Goal: Task Accomplishment & Management: Manage account settings

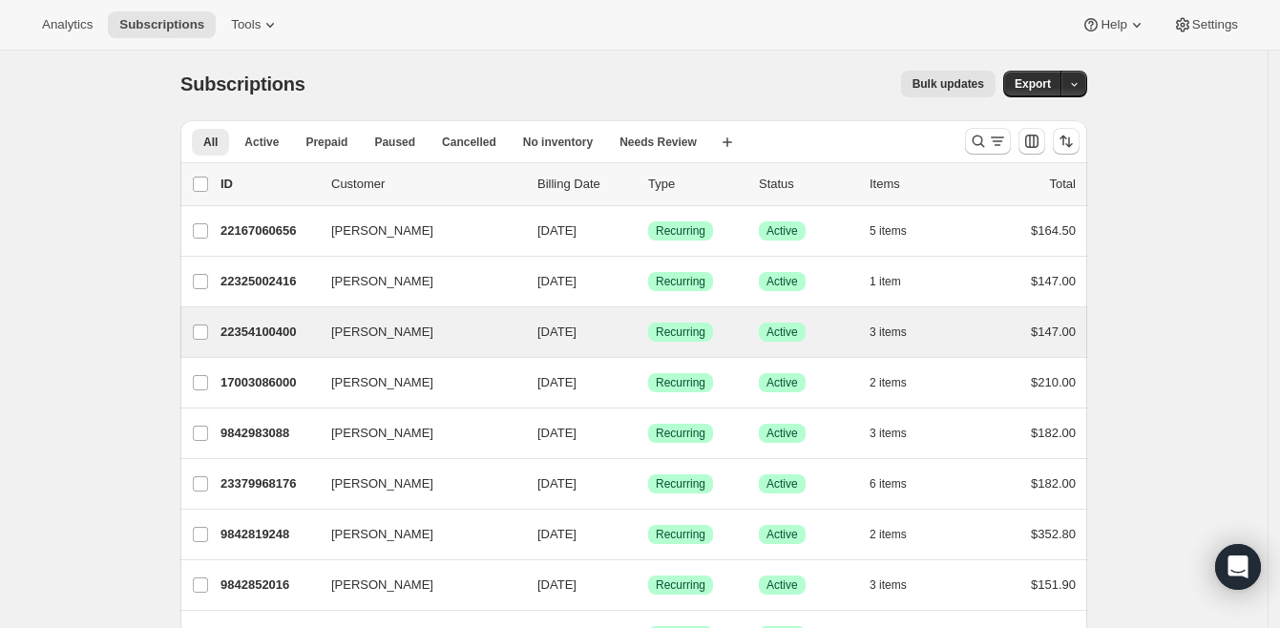
scroll to position [4, 0]
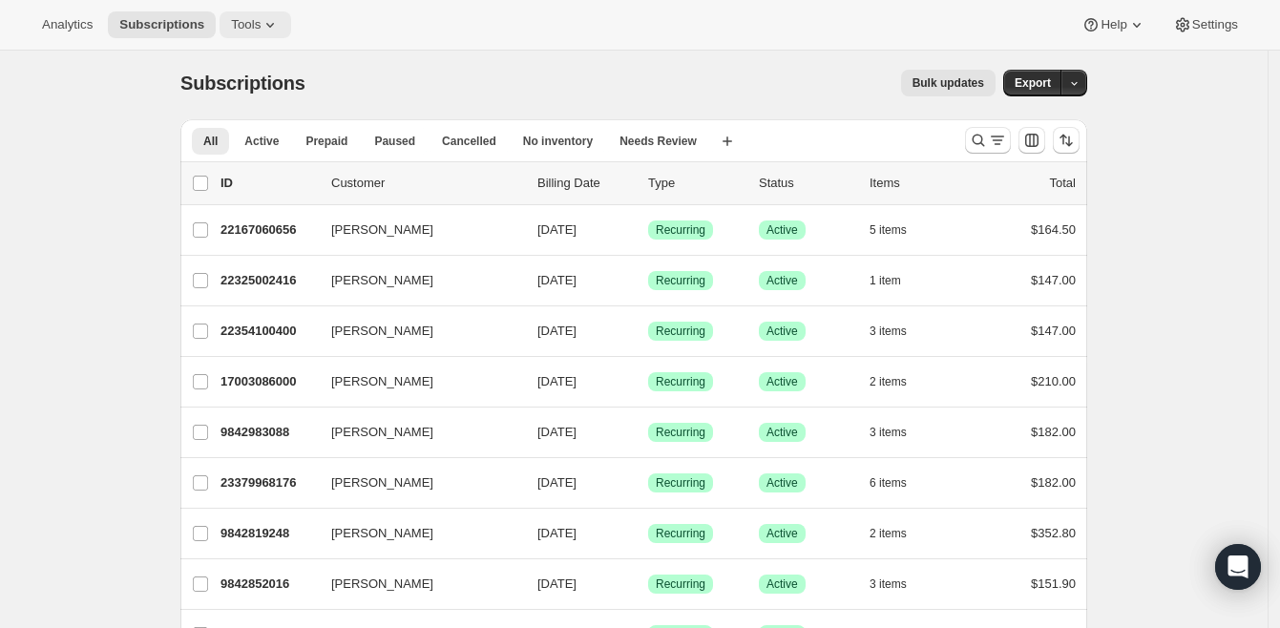
click at [255, 27] on span "Tools" at bounding box center [246, 24] width 30 height 15
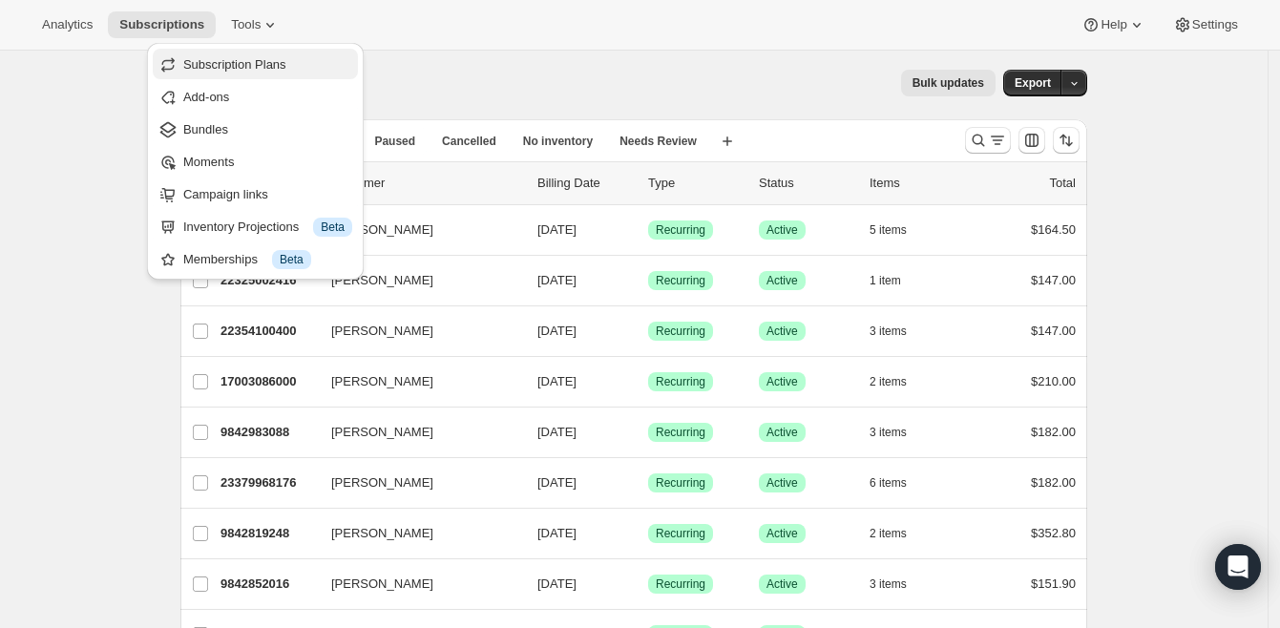
click at [263, 67] on span "Subscription Plans" at bounding box center [234, 64] width 103 height 14
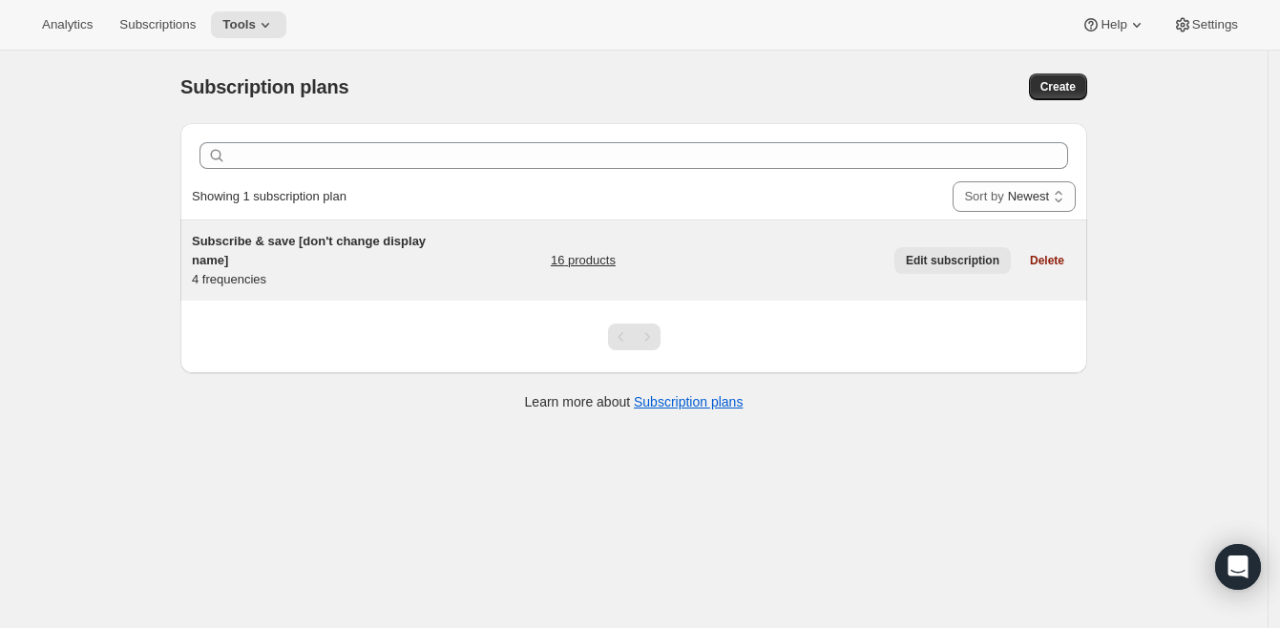
click at [930, 254] on span "Edit subscription" at bounding box center [953, 260] width 94 height 15
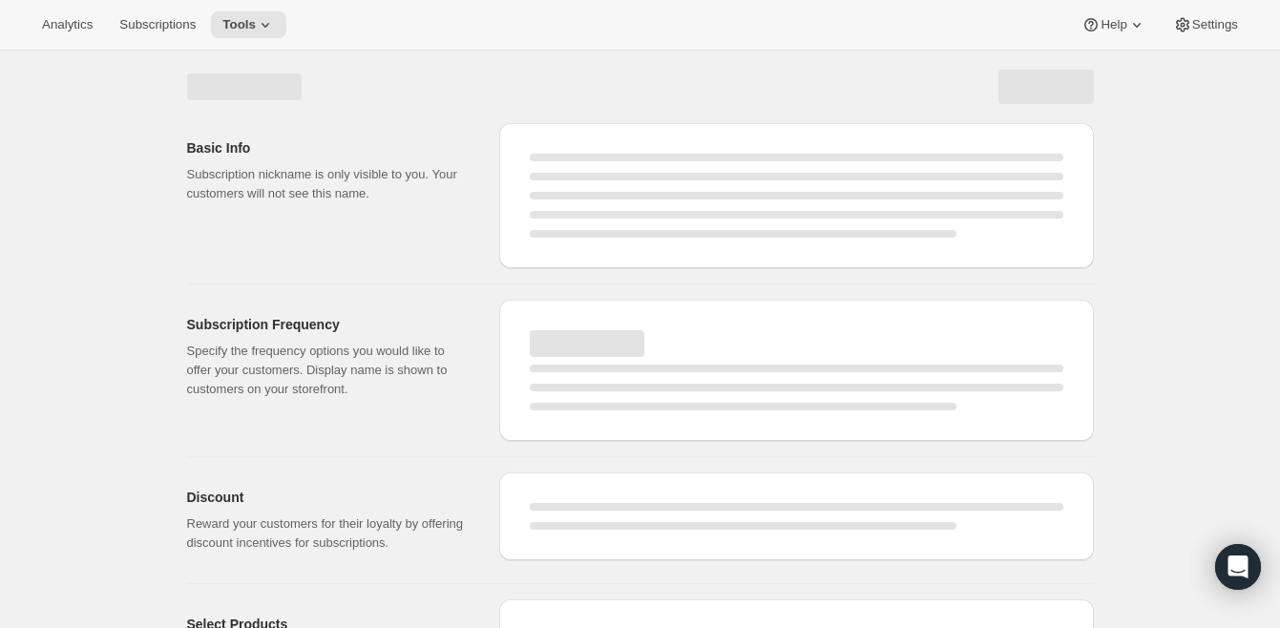
select select "WEEK"
select select "MONTH"
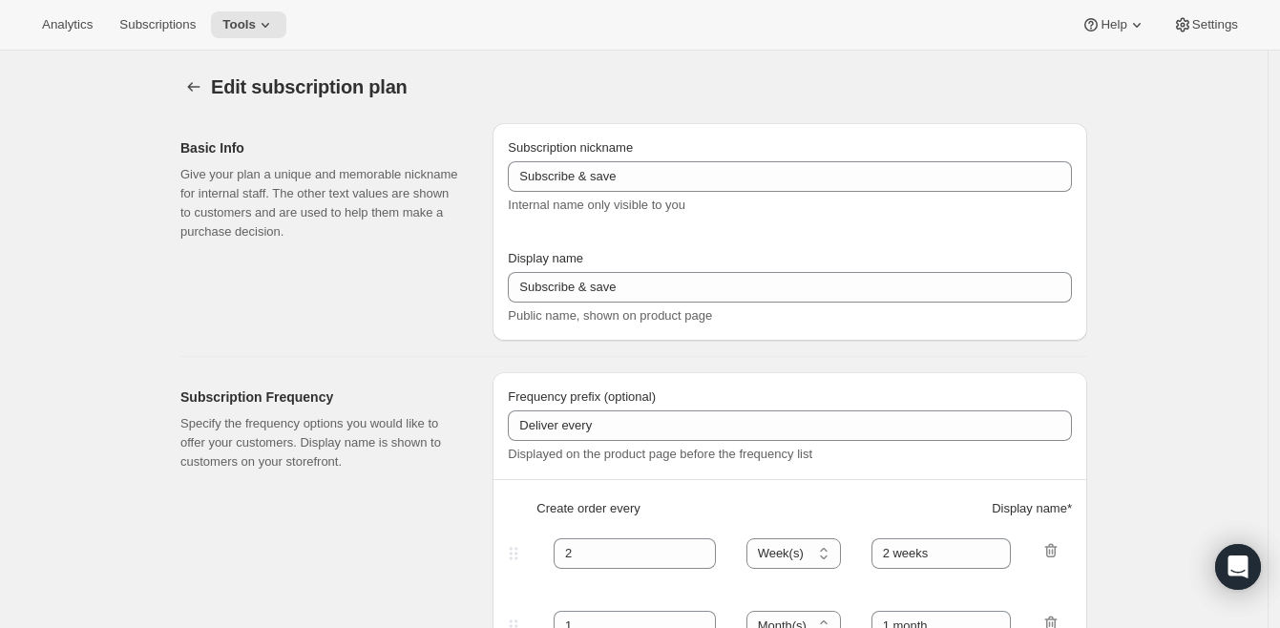
type input "Subscribe & save [don't change display name]"
type input "3"
select select "MONTH"
type input "3 months"
type input "4"
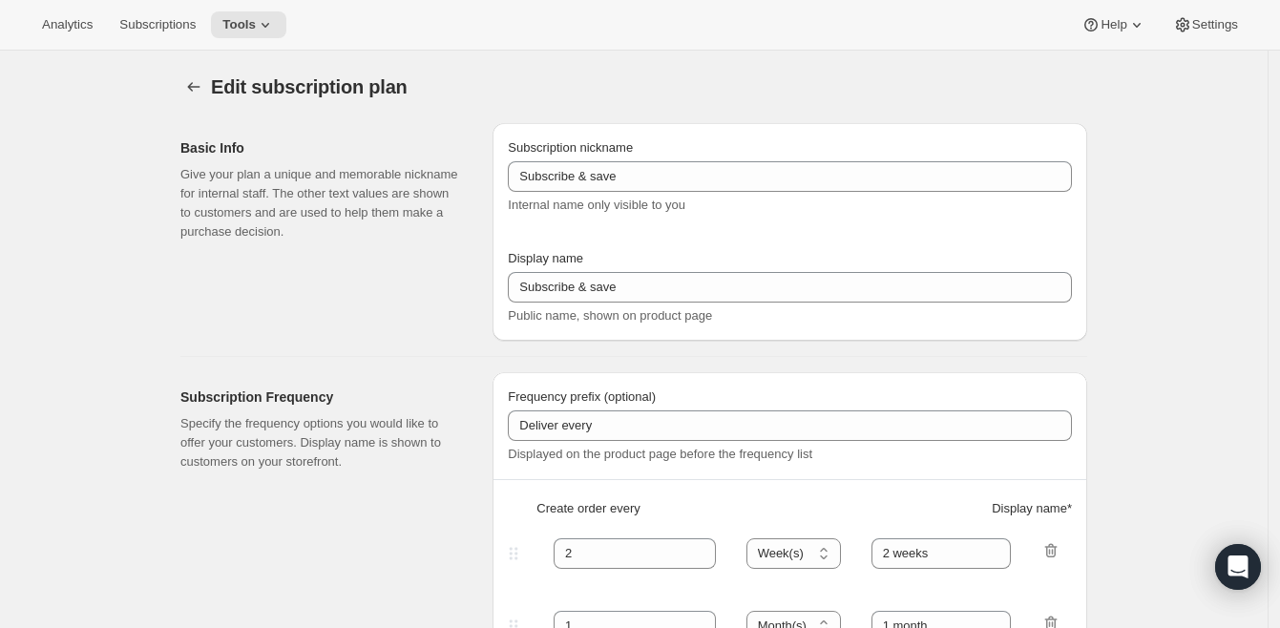
type input "4 months"
type input "30"
select select "MONTH"
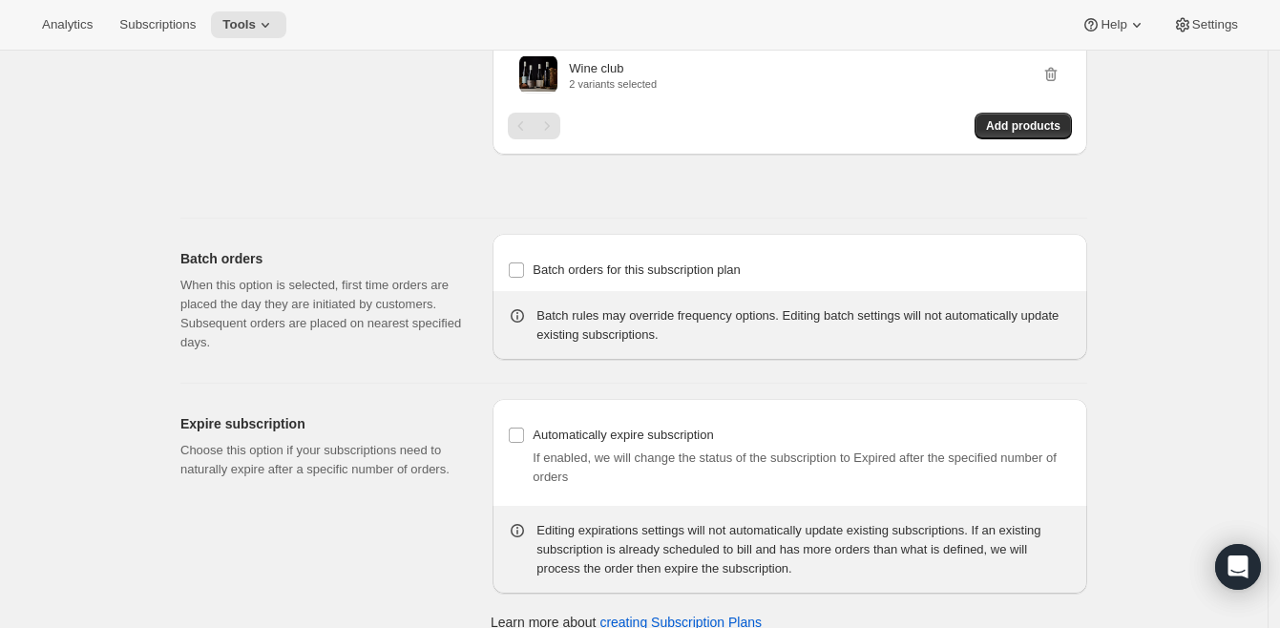
scroll to position [1882, 0]
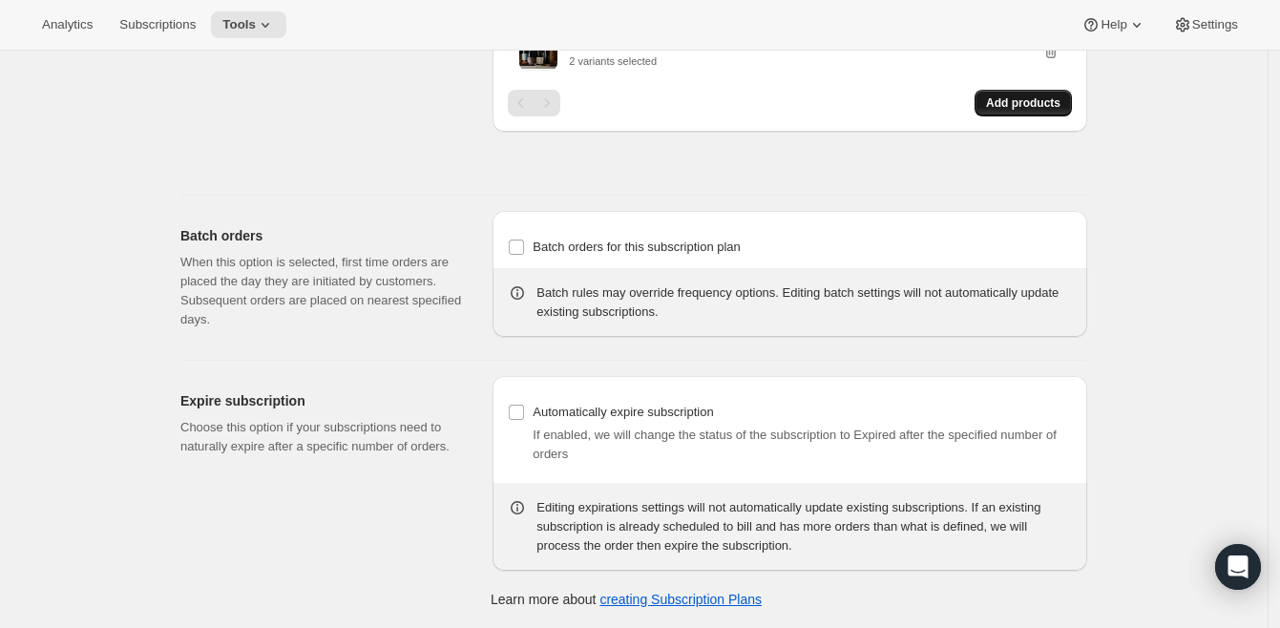
click at [1028, 96] on span "Add products" at bounding box center [1023, 102] width 74 height 15
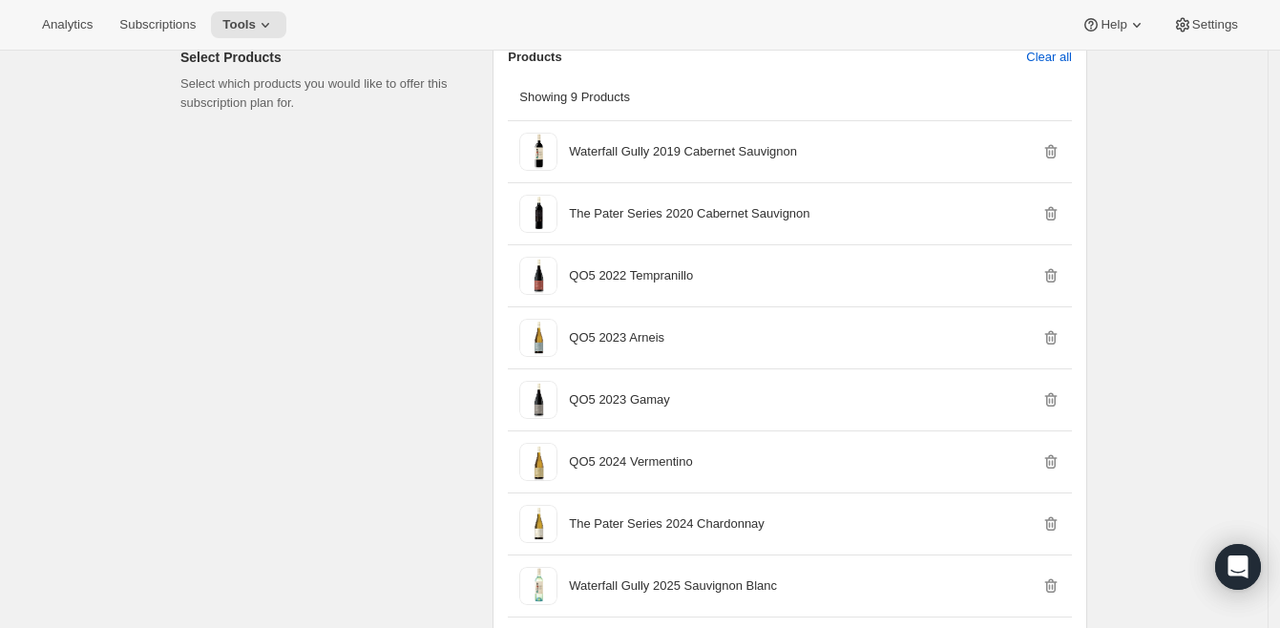
scroll to position [0, 0]
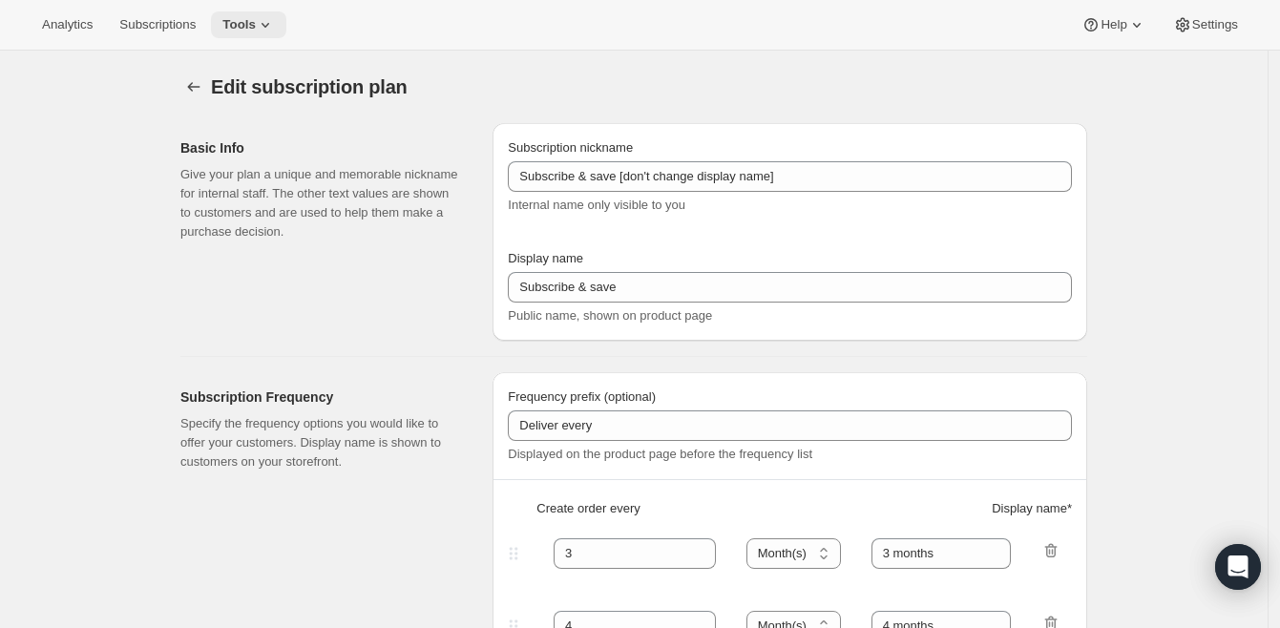
click at [241, 25] on span "Tools" at bounding box center [238, 24] width 33 height 15
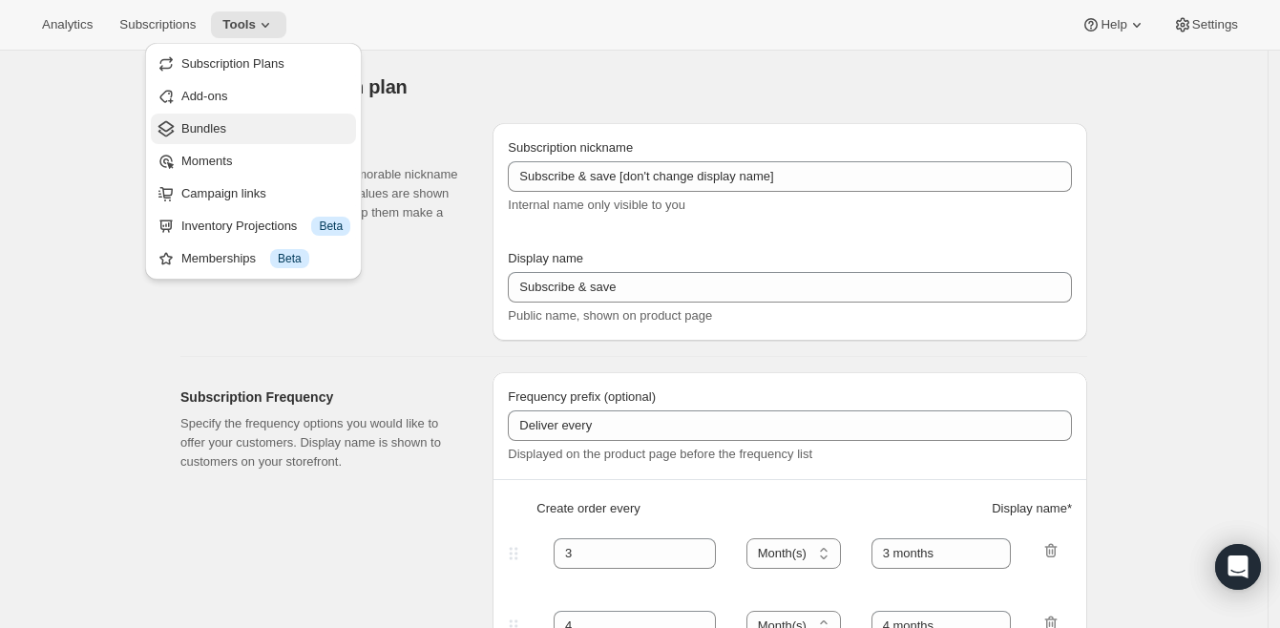
click at [273, 125] on span "Bundles" at bounding box center [265, 128] width 169 height 19
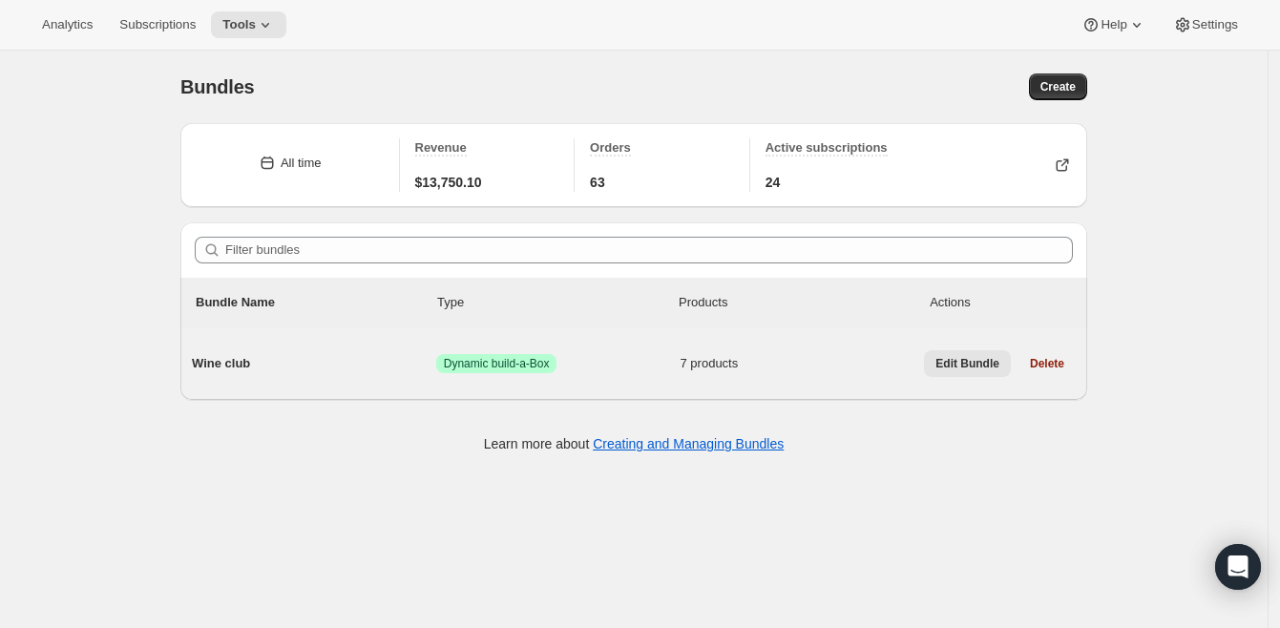
click at [994, 361] on span "Edit Bundle" at bounding box center [967, 363] width 64 height 15
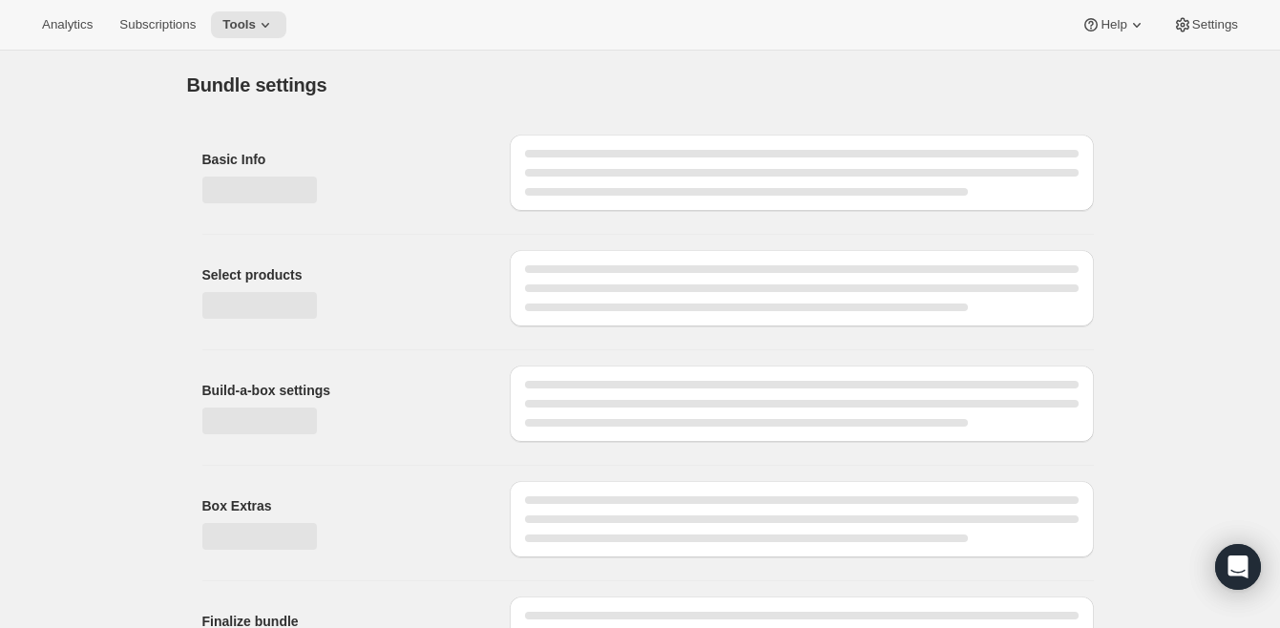
type input "Wine club"
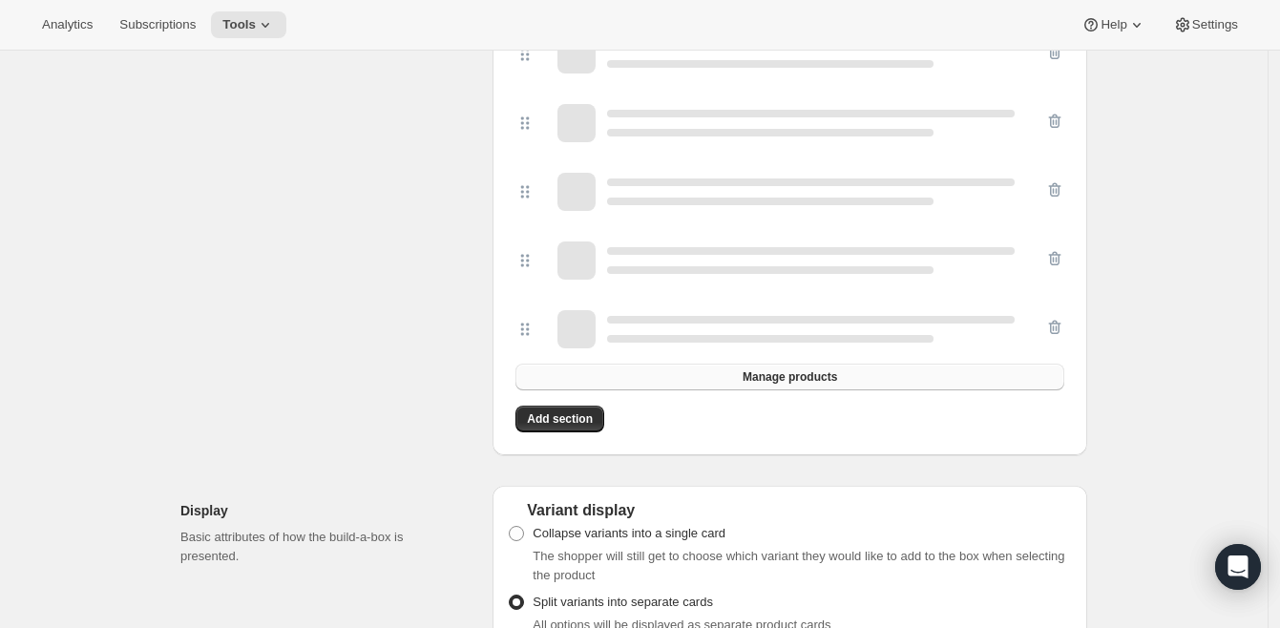
scroll to position [664, 0]
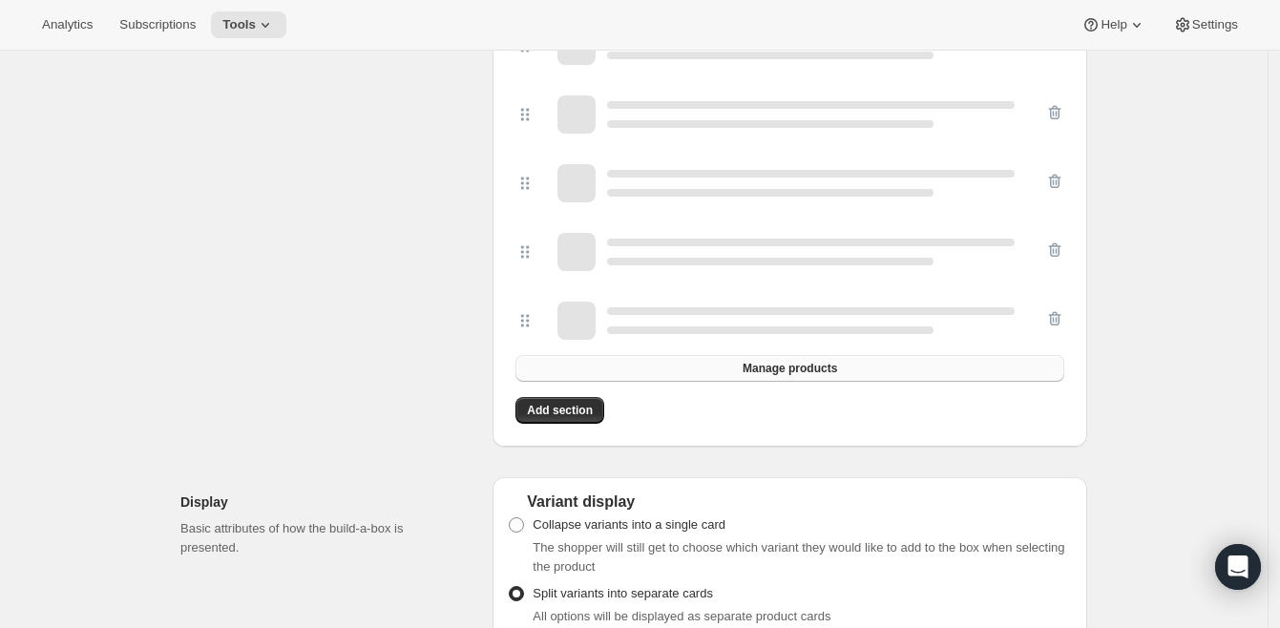
click at [756, 370] on span "Manage products" at bounding box center [790, 368] width 95 height 15
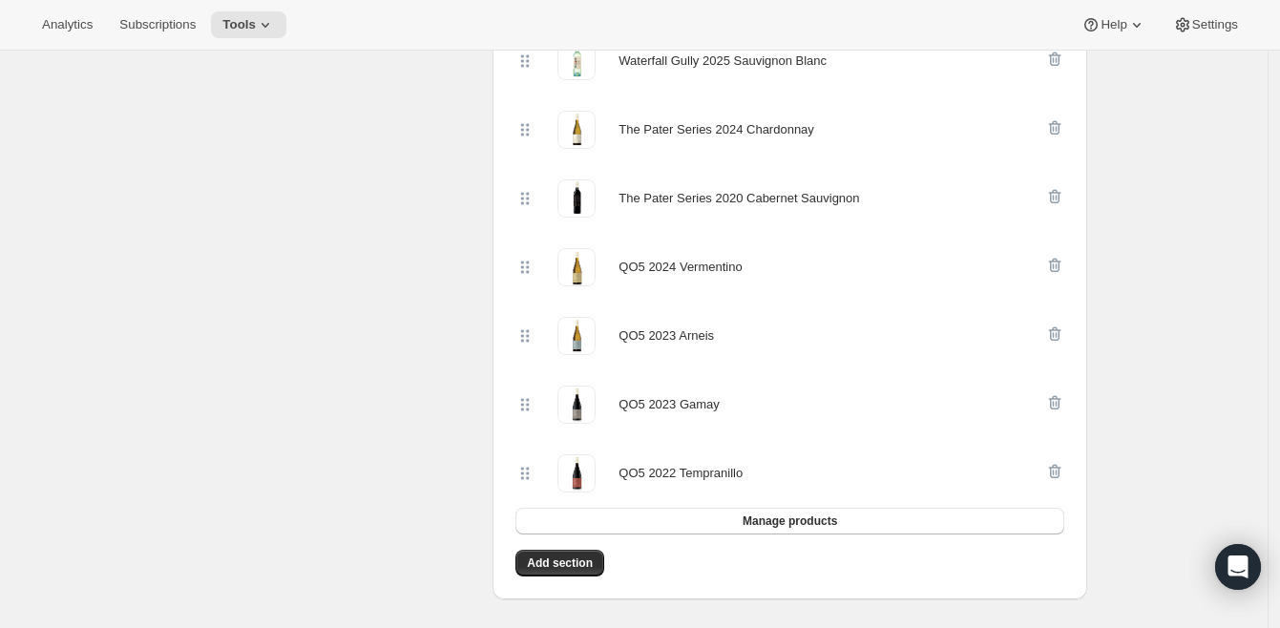
scroll to position [458, 0]
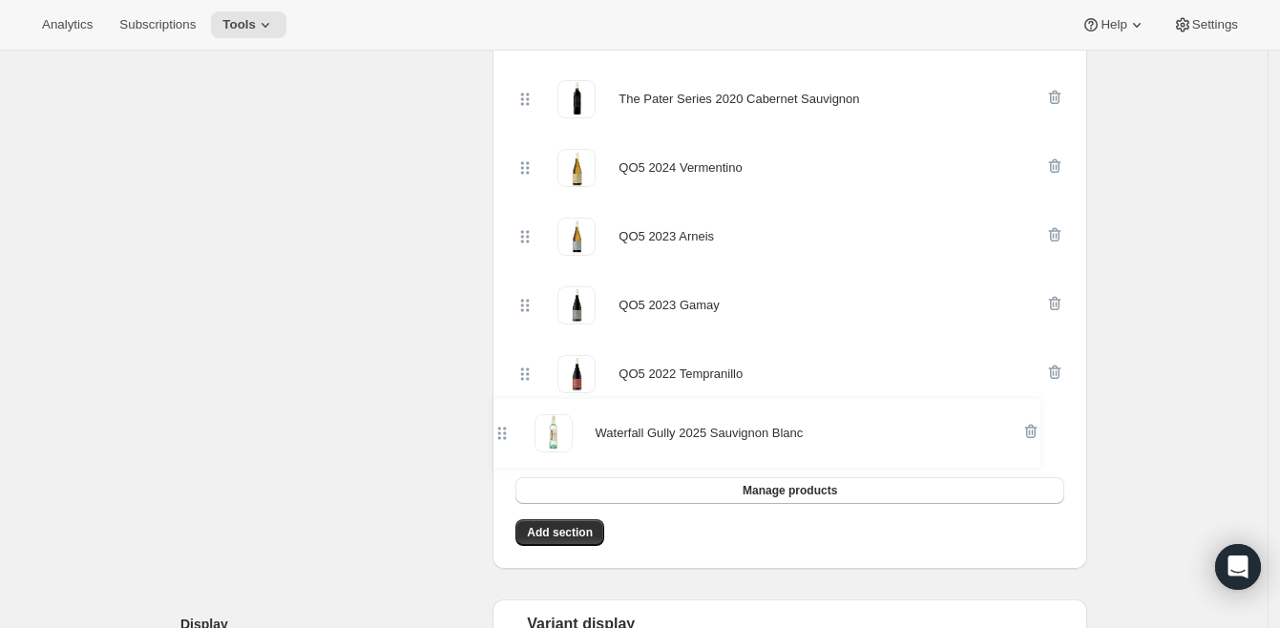
drag, startPoint x: 534, startPoint y: 185, endPoint x: 500, endPoint y: 445, distance: 261.8
click at [504, 445] on div "Products Collections More views Products Collections More views Waterfall Gully…" at bounding box center [790, 216] width 595 height 706
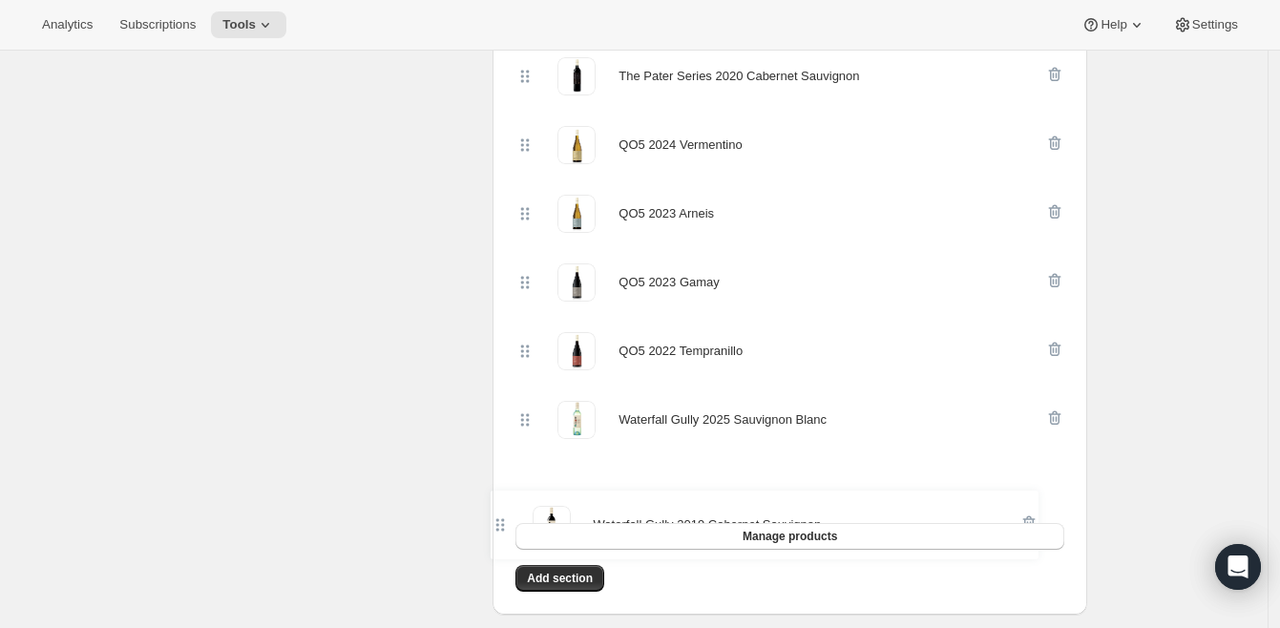
scroll to position [606, 0]
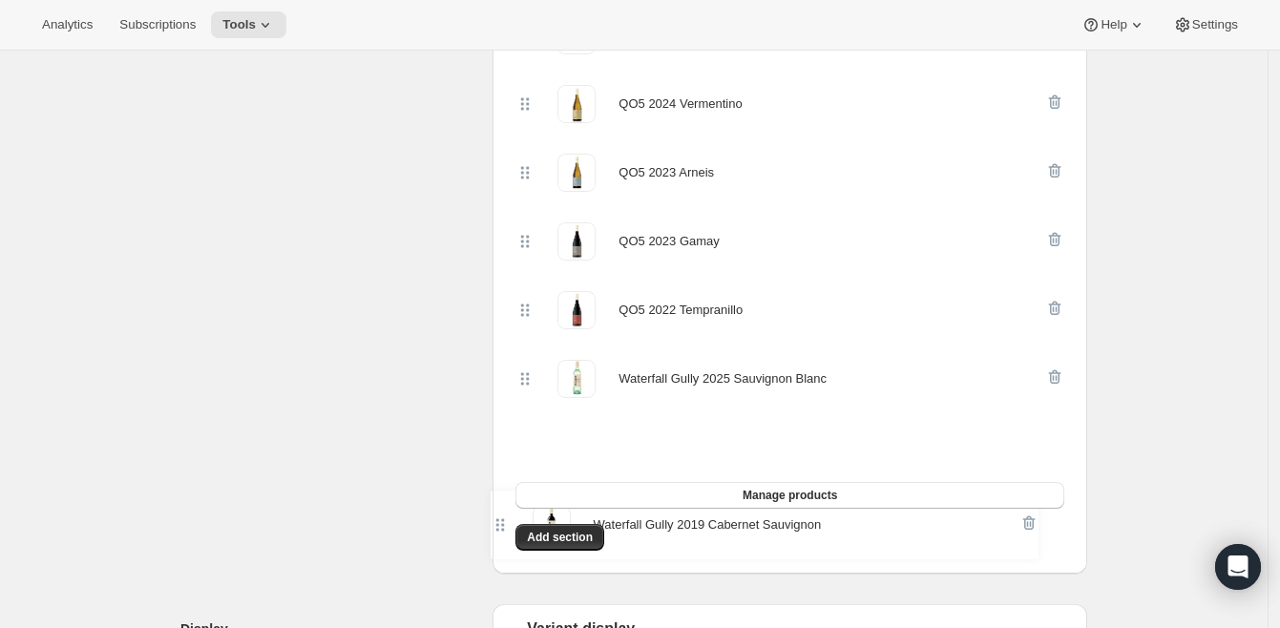
drag, startPoint x: 537, startPoint y: 75, endPoint x: 507, endPoint y: 508, distance: 433.5
click at [507, 525] on div "Products Collections More views Products Collections More views Waterfall Gully…" at bounding box center [790, 220] width 595 height 706
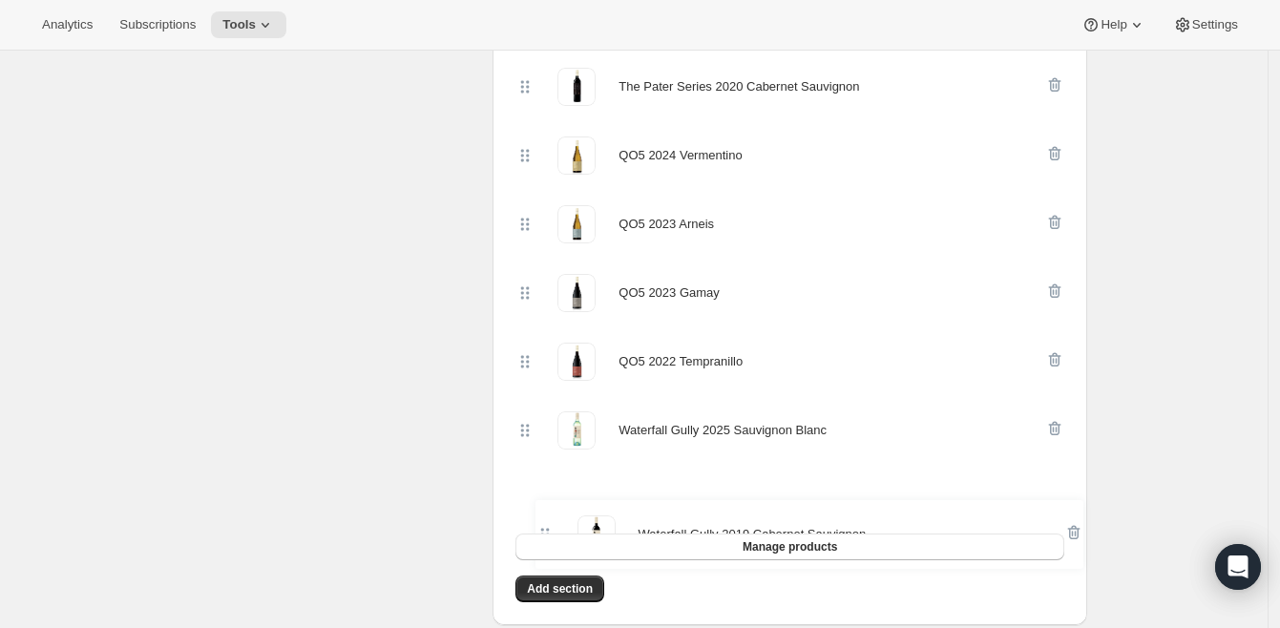
scroll to position [568, 0]
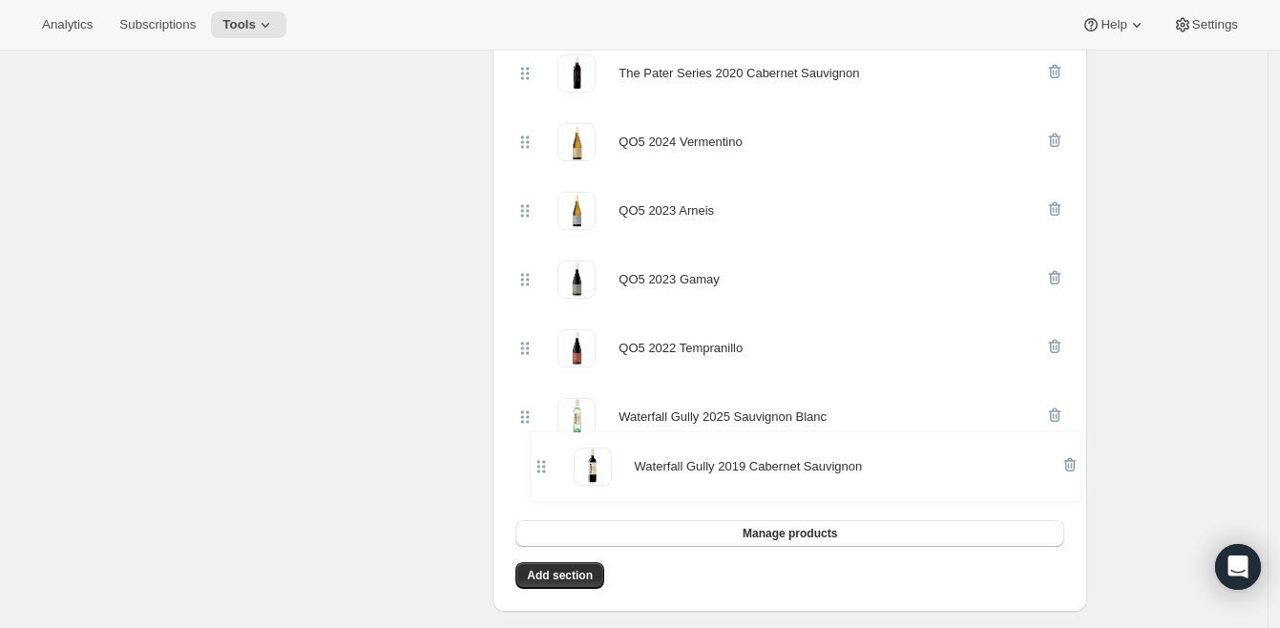
drag, startPoint x: 532, startPoint y: 268, endPoint x: 541, endPoint y: 473, distance: 204.5
click at [541, 473] on div "Waterfall Gully 2019 Cabernet Sauvignon The Pater Series 2024 Chardonnay The Pa…" at bounding box center [789, 245] width 549 height 550
